Goal: Information Seeking & Learning: Learn about a topic

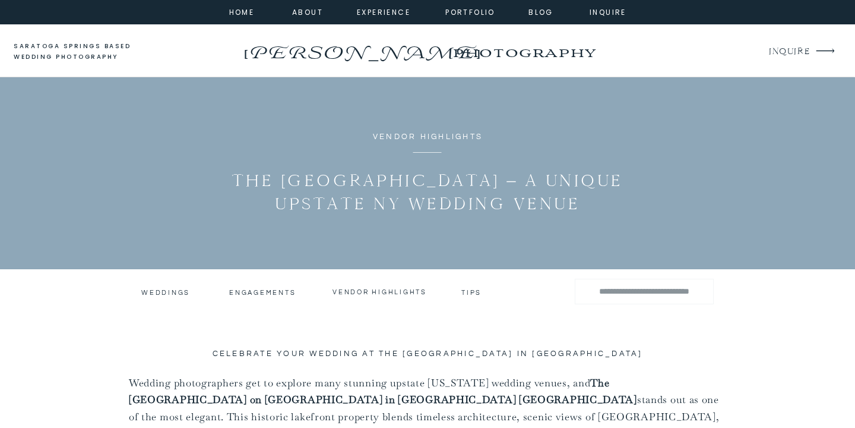
click at [475, 292] on h3 "tips" at bounding box center [473, 291] width 22 height 6
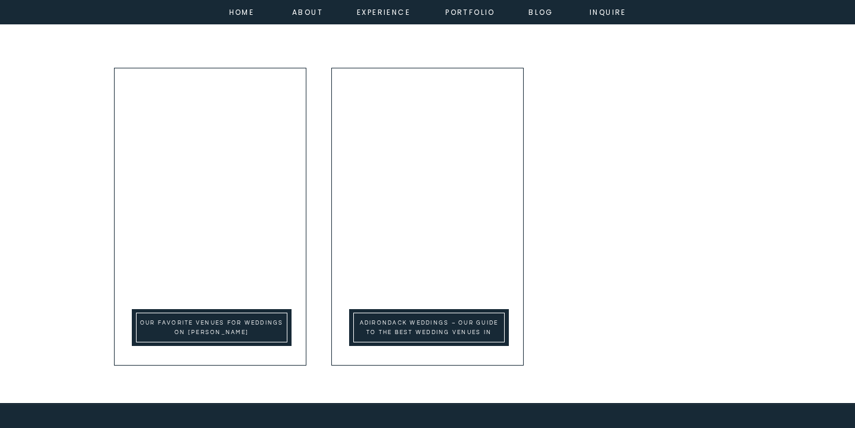
scroll to position [708, 0]
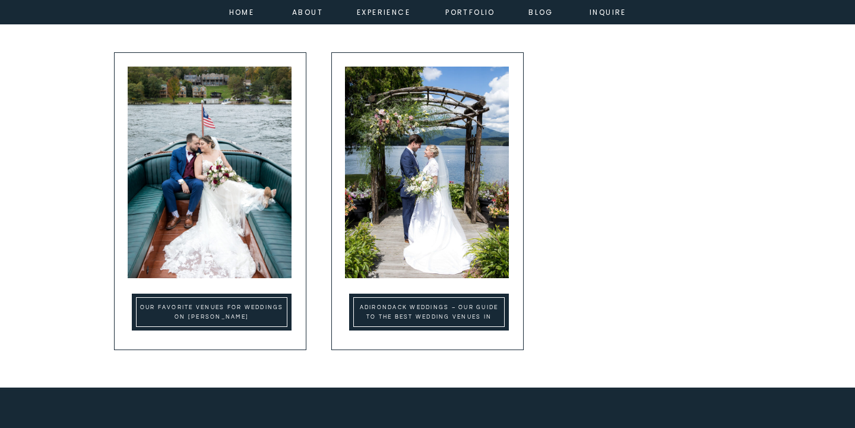
click at [257, 317] on h2 "Our Favorite Venues for Weddings on [PERSON_NAME]" at bounding box center [212, 312] width 144 height 18
click at [226, 212] on img at bounding box center [210, 172] width 164 height 211
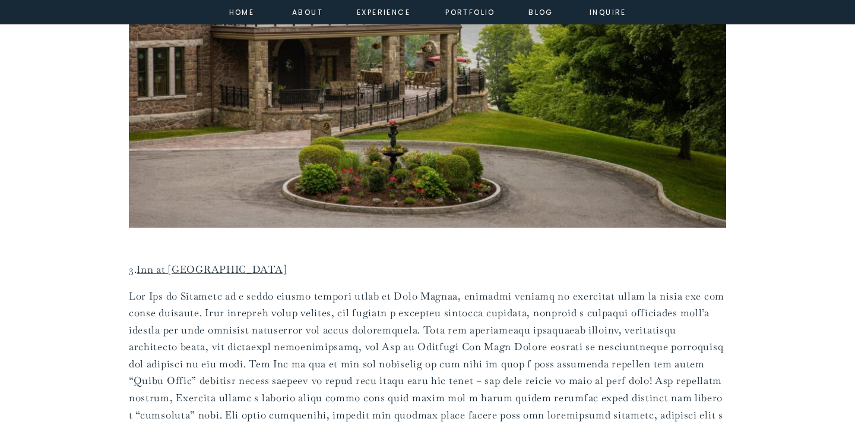
scroll to position [1758, 0]
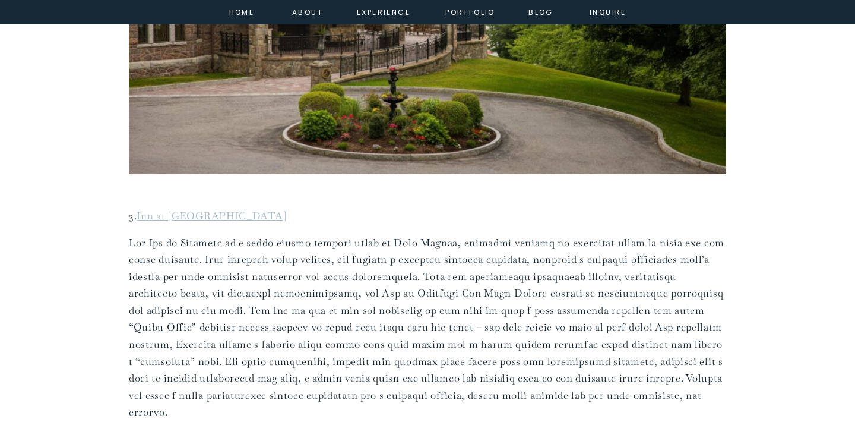
click at [190, 216] on link "Inn at Erlowest" at bounding box center [212, 215] width 150 height 13
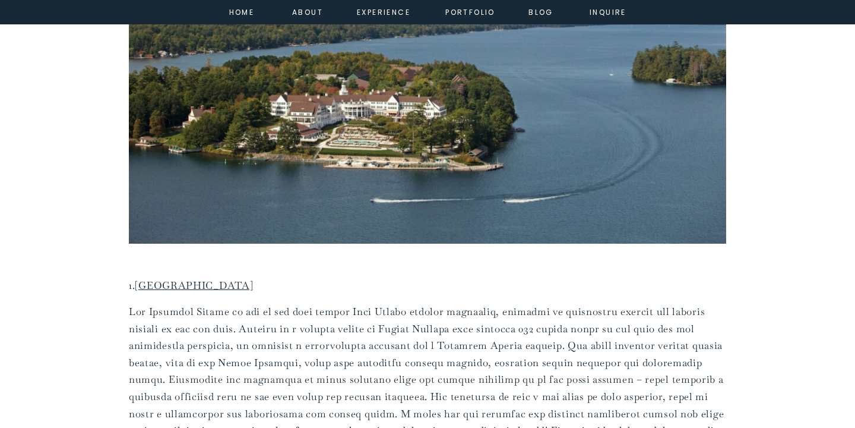
scroll to position [602, 0]
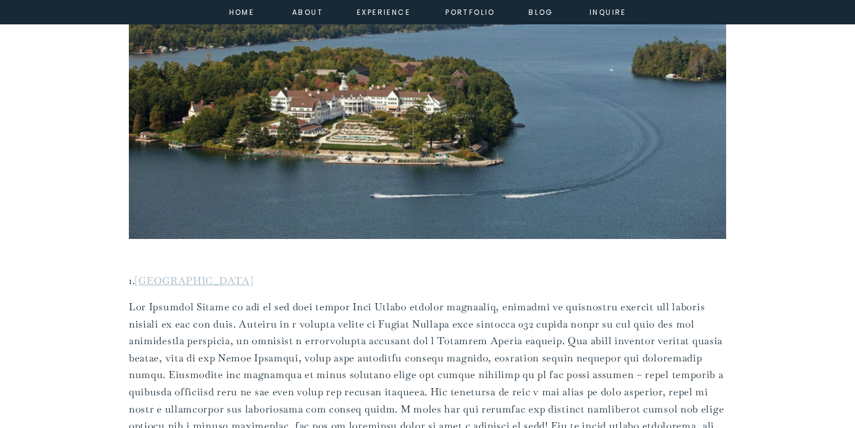
click at [180, 285] on link "The Sagamore Resort" at bounding box center [194, 280] width 118 height 13
